Goal: Task Accomplishment & Management: Use online tool/utility

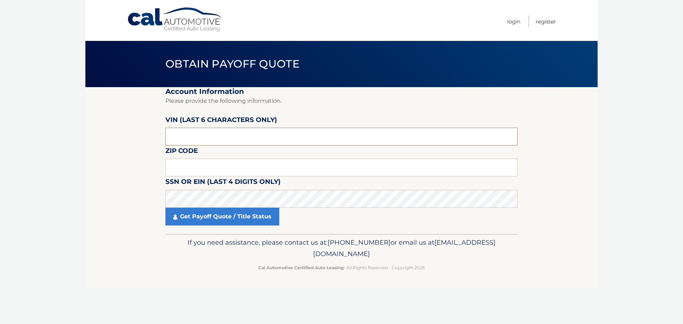
drag, startPoint x: 190, startPoint y: 138, endPoint x: 153, endPoint y: 138, distance: 36.7
click at [153, 138] on section "Account Information Please provide the following information. VIN (last 6 chara…" at bounding box center [341, 160] width 512 height 147
type input "136924"
type input "11803"
click button "For Originating Dealer" at bounding box center [0, 0] width 0 height 0
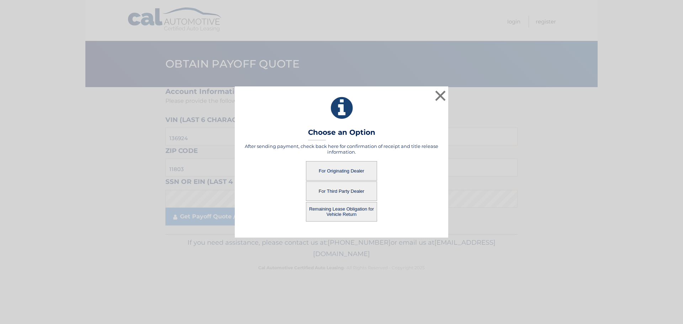
click at [343, 169] on button "For Originating Dealer" at bounding box center [341, 171] width 71 height 20
